Goal: Check status: Check status

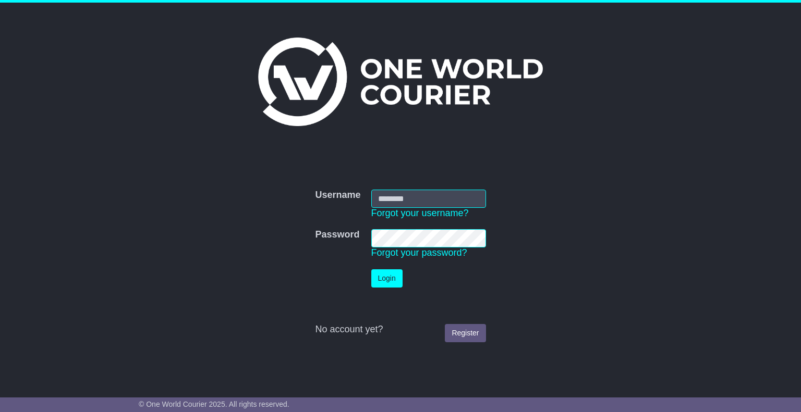
type input "**********"
click at [387, 277] on button "Login" at bounding box center [386, 279] width 31 height 18
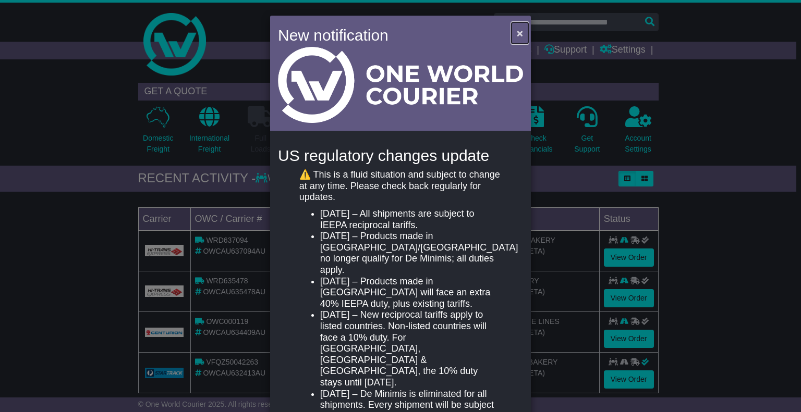
click at [517, 30] on span "×" at bounding box center [520, 33] width 6 height 12
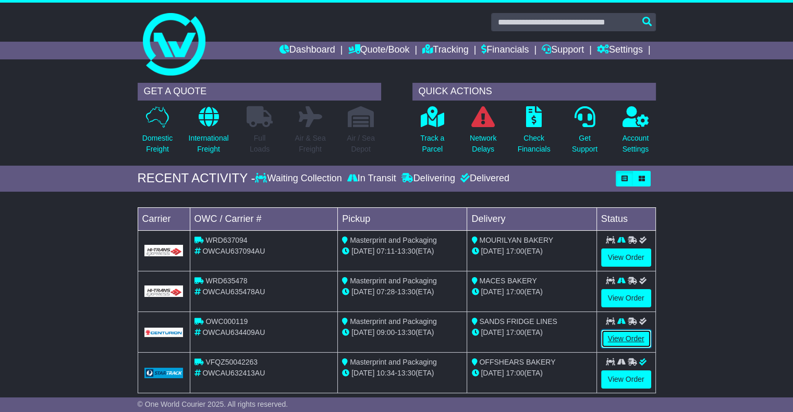
click at [617, 335] on link "View Order" at bounding box center [626, 339] width 50 height 18
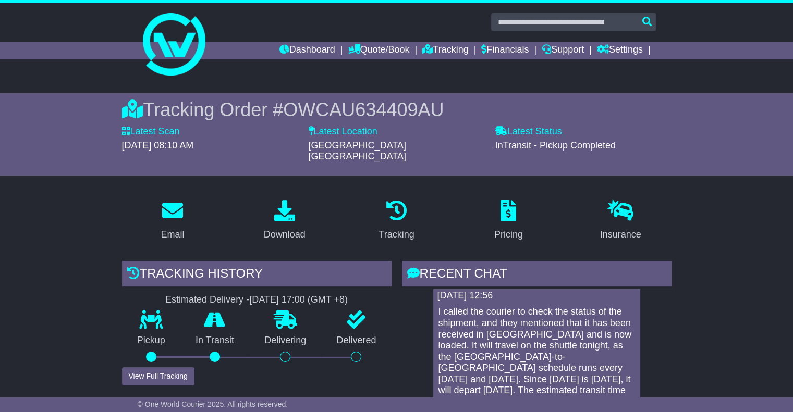
scroll to position [156, 0]
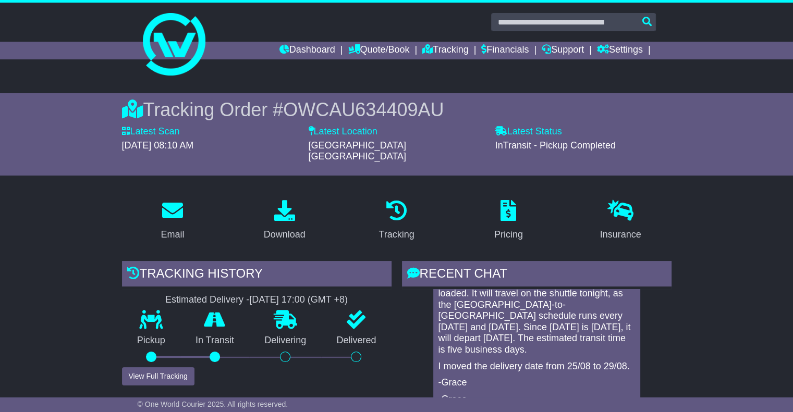
click at [540, 361] on p "I moved the delivery date from 25/08 to 29/08." at bounding box center [536, 366] width 197 height 11
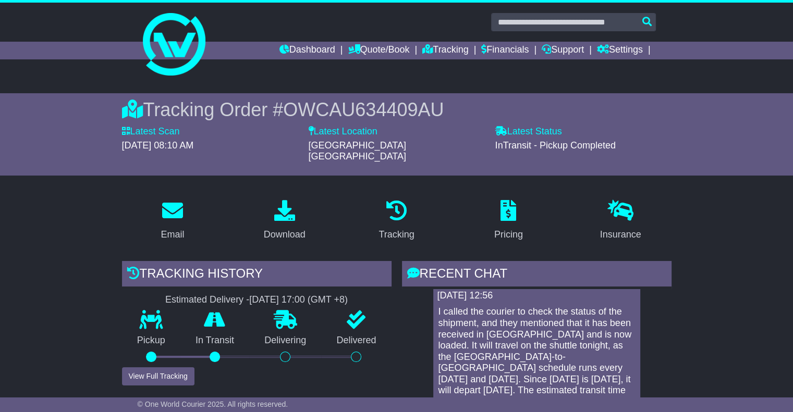
click at [481, 348] on p "I called the courier to check the status of the shipment, and they mentioned th…" at bounding box center [536, 357] width 197 height 101
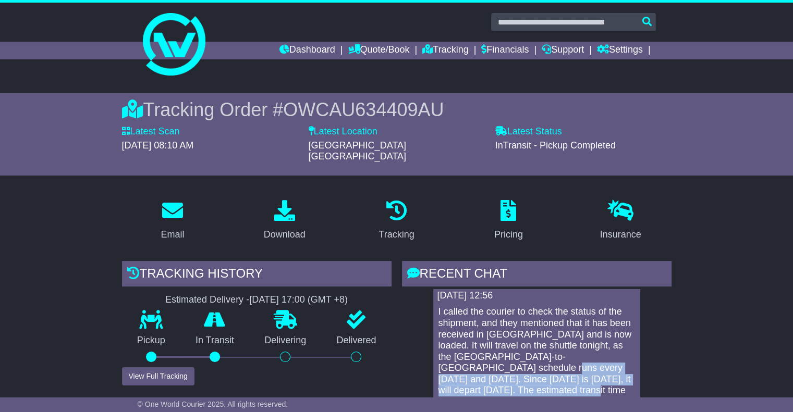
drag, startPoint x: 527, startPoint y: 356, endPoint x: 617, endPoint y: 377, distance: 93.2
click at [617, 377] on p "I called the courier to check the status of the shipment, and they mentioned th…" at bounding box center [536, 357] width 197 height 101
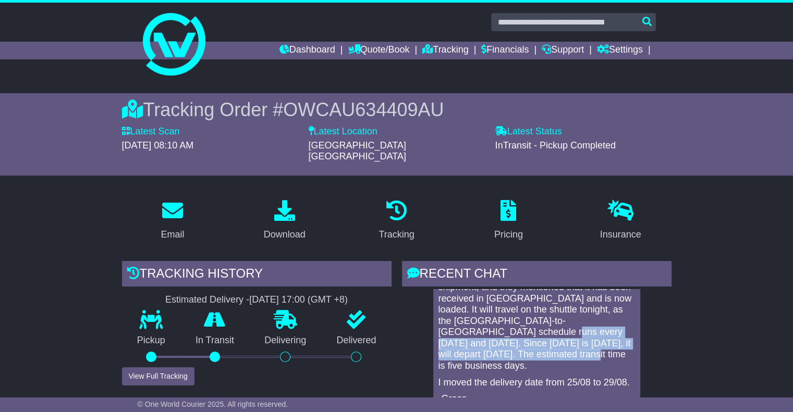
scroll to position [156, 0]
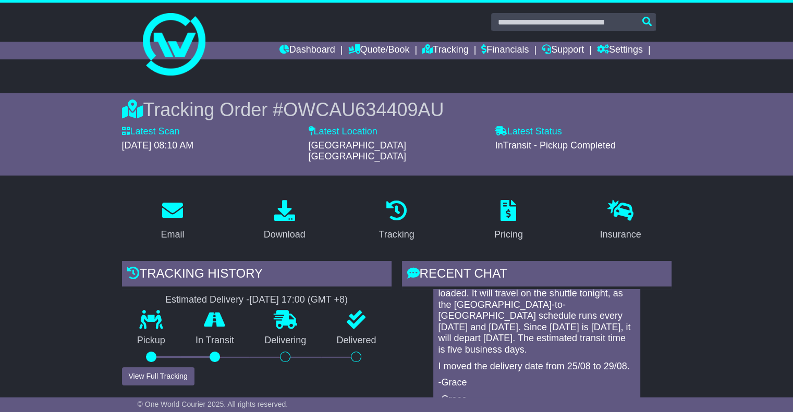
click at [511, 361] on p "I moved the delivery date from 25/08 to 29/08." at bounding box center [536, 366] width 197 height 11
click at [574, 361] on p "I moved the delivery date from 25/08 to 29/08." at bounding box center [536, 366] width 197 height 11
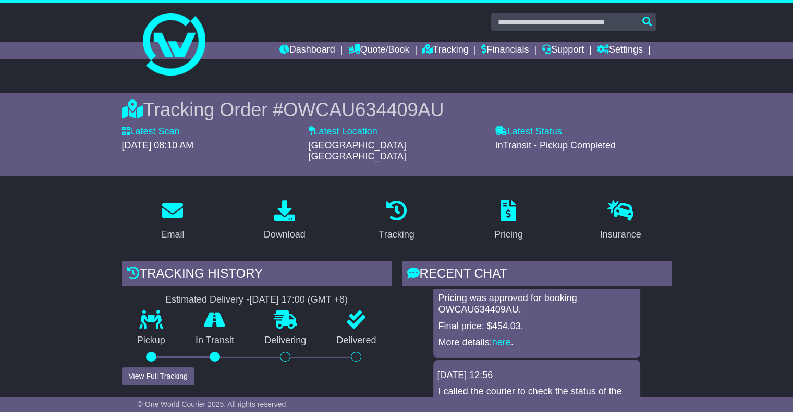
scroll to position [0, 0]
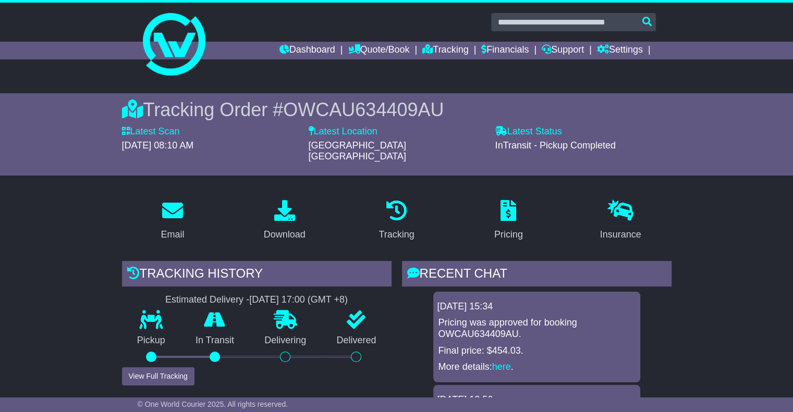
click at [318, 295] on div "29 Aug 2025 - 17:00 (GMT +8)" at bounding box center [298, 300] width 99 height 11
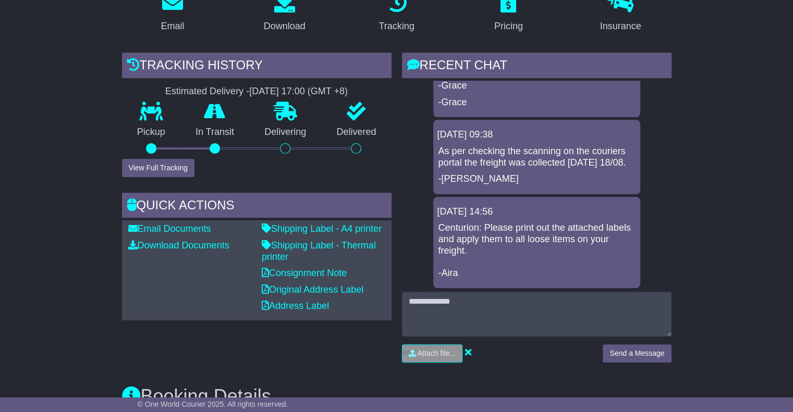
scroll to position [247, 0]
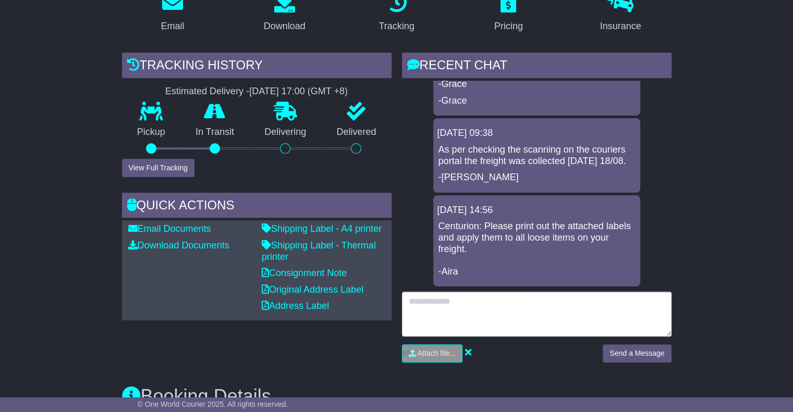
click at [496, 301] on textarea at bounding box center [537, 314] width 270 height 45
